Goal: Find specific page/section: Find specific page/section

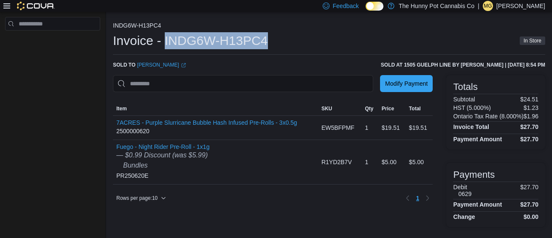
drag, startPoint x: 165, startPoint y: 44, endPoint x: 266, endPoint y: 45, distance: 101.4
click at [266, 45] on h1 "Invoice - INDG6W-H13PC4" at bounding box center [190, 40] width 155 height 17
copy h1 "INDG6W-H13PC4"
